Goal: Complete application form: Complete application form

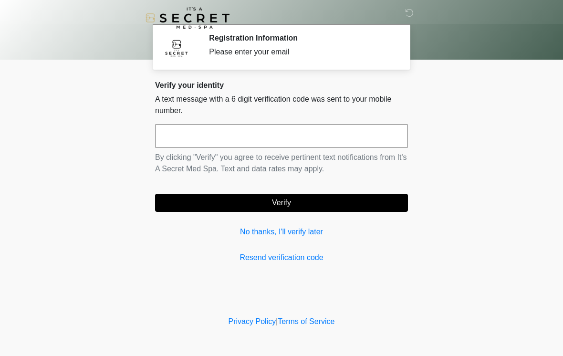
click at [363, 146] on input "text" at bounding box center [281, 136] width 253 height 24
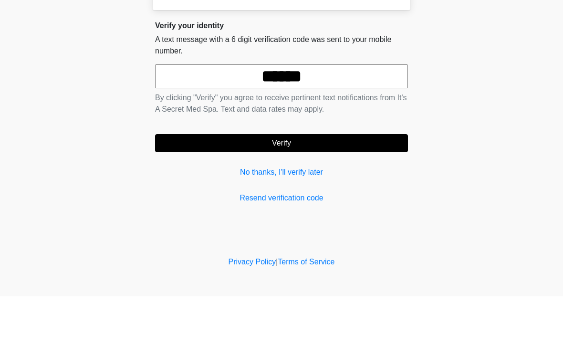
type input "******"
click at [366, 194] on button "Verify" at bounding box center [281, 203] width 253 height 18
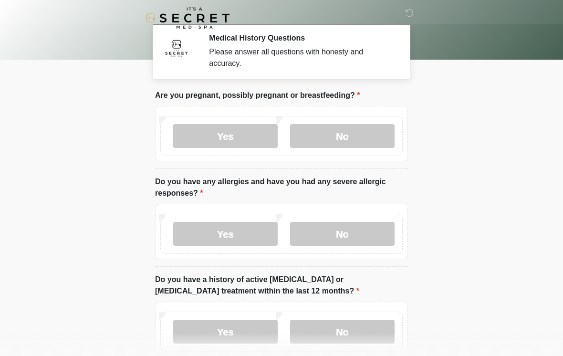
click at [354, 136] on label "No" at bounding box center [342, 136] width 104 height 24
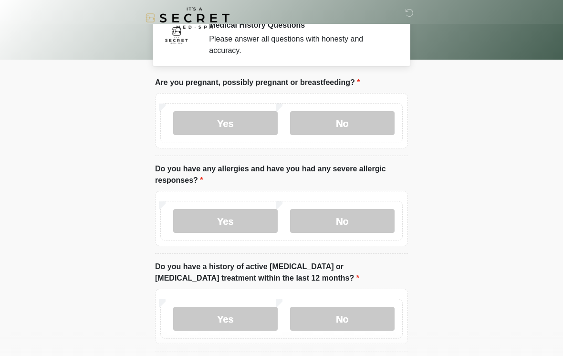
scroll to position [59, 0]
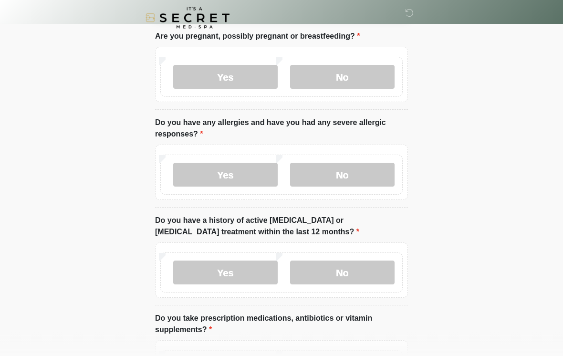
click at [256, 168] on label "Yes" at bounding box center [225, 175] width 104 height 24
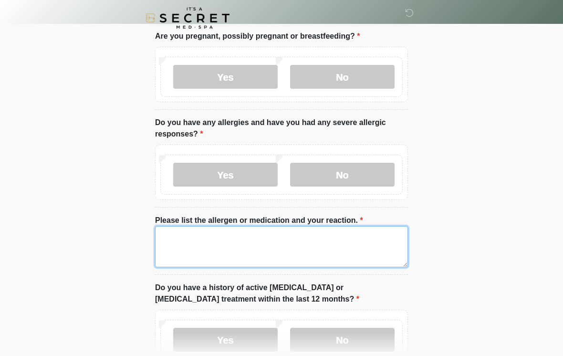
click at [313, 245] on textarea "Please list the allergen or medication and your reaction." at bounding box center [281, 246] width 253 height 41
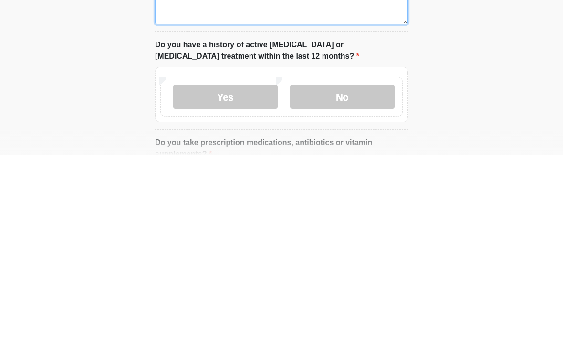
type textarea "**********"
click at [353, 286] on label "No" at bounding box center [342, 298] width 104 height 24
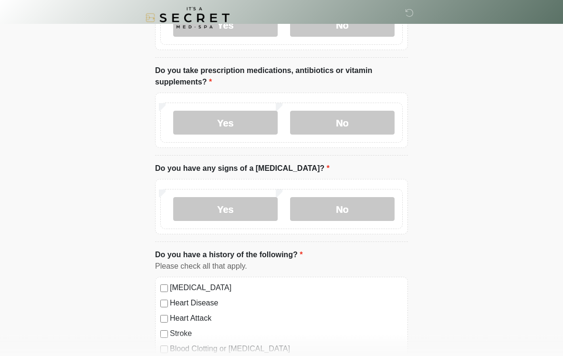
click at [349, 125] on label "No" at bounding box center [342, 123] width 104 height 24
click at [348, 213] on label "No" at bounding box center [342, 209] width 104 height 24
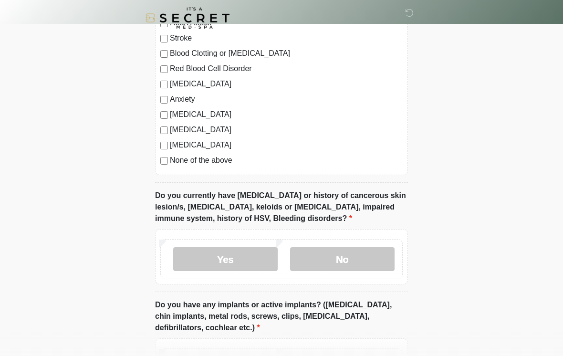
scroll to position [669, 0]
click at [378, 266] on label "No" at bounding box center [342, 258] width 104 height 24
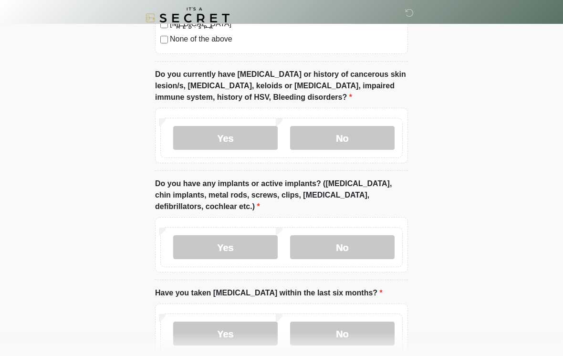
click at [370, 236] on label "No" at bounding box center [342, 247] width 104 height 24
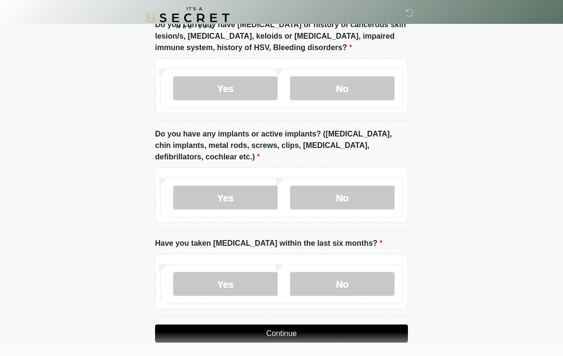
scroll to position [860, 0]
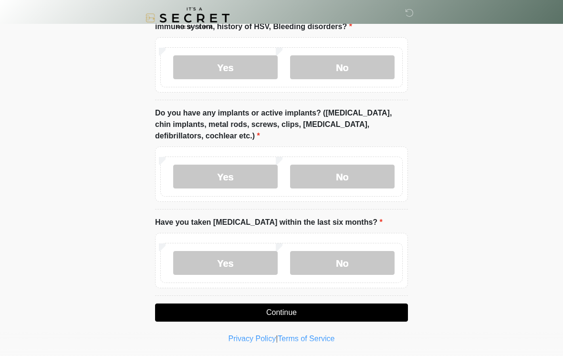
click at [370, 263] on label "No" at bounding box center [342, 263] width 104 height 24
click at [371, 316] on button "Continue" at bounding box center [281, 312] width 253 height 18
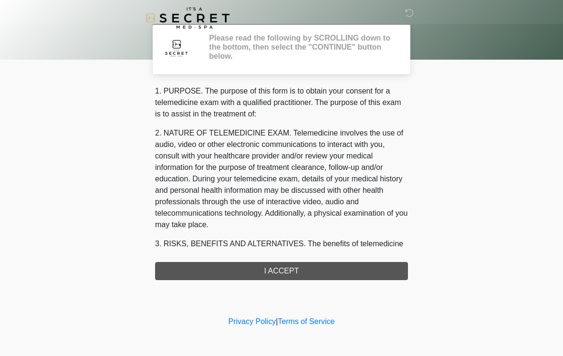
scroll to position [0, 0]
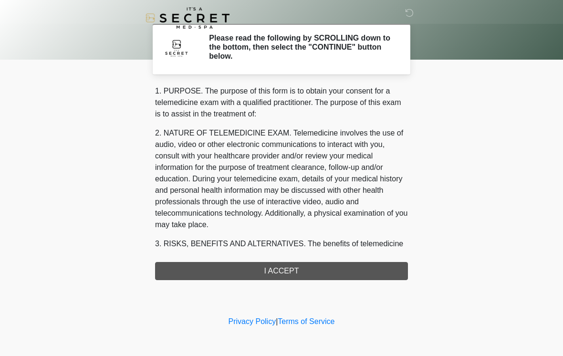
click at [364, 265] on div "1. PURPOSE. The purpose of this form is to obtain your consent for a telemedici…" at bounding box center [281, 182] width 253 height 194
click at [342, 277] on div "1. PURPOSE. The purpose of this form is to obtain your consent for a telemedici…" at bounding box center [281, 182] width 253 height 194
click at [358, 267] on div "1. PURPOSE. The purpose of this form is to obtain your consent for a telemedici…" at bounding box center [281, 182] width 253 height 194
click at [314, 268] on div "1. PURPOSE. The purpose of this form is to obtain your consent for a telemedici…" at bounding box center [281, 182] width 253 height 194
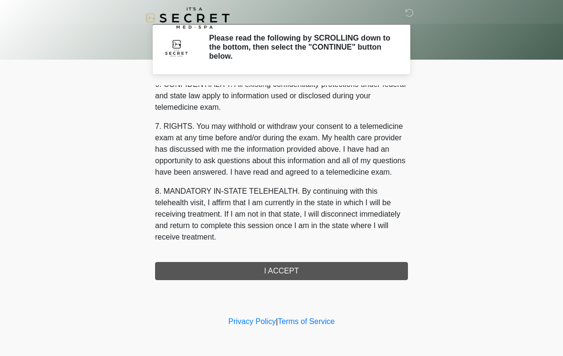
click at [293, 270] on div "1. PURPOSE. The purpose of this form is to obtain your consent for a telemedici…" at bounding box center [281, 182] width 253 height 194
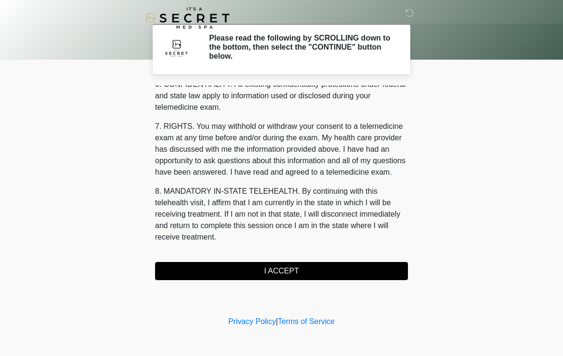
click at [297, 274] on button "I ACCEPT" at bounding box center [281, 271] width 253 height 18
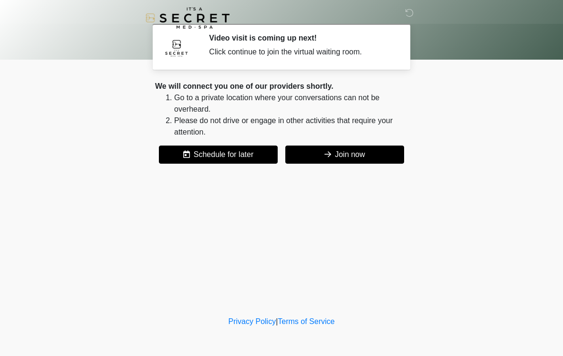
click at [359, 151] on button "Join now" at bounding box center [344, 154] width 119 height 18
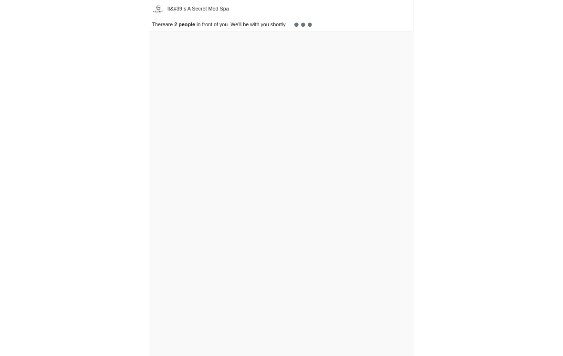
scroll to position [3, 0]
